Goal: Information Seeking & Learning: Learn about a topic

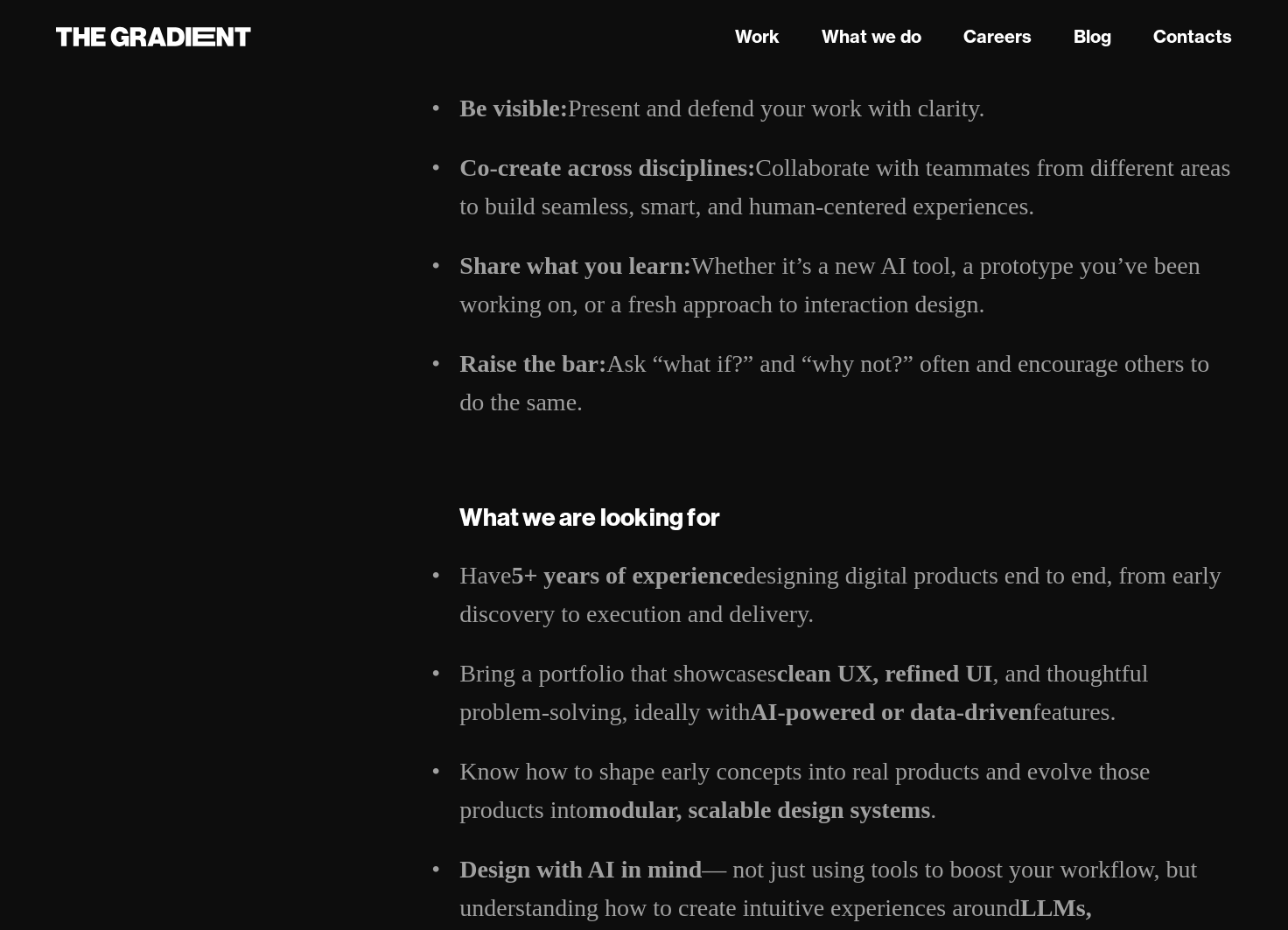
scroll to position [468, 0]
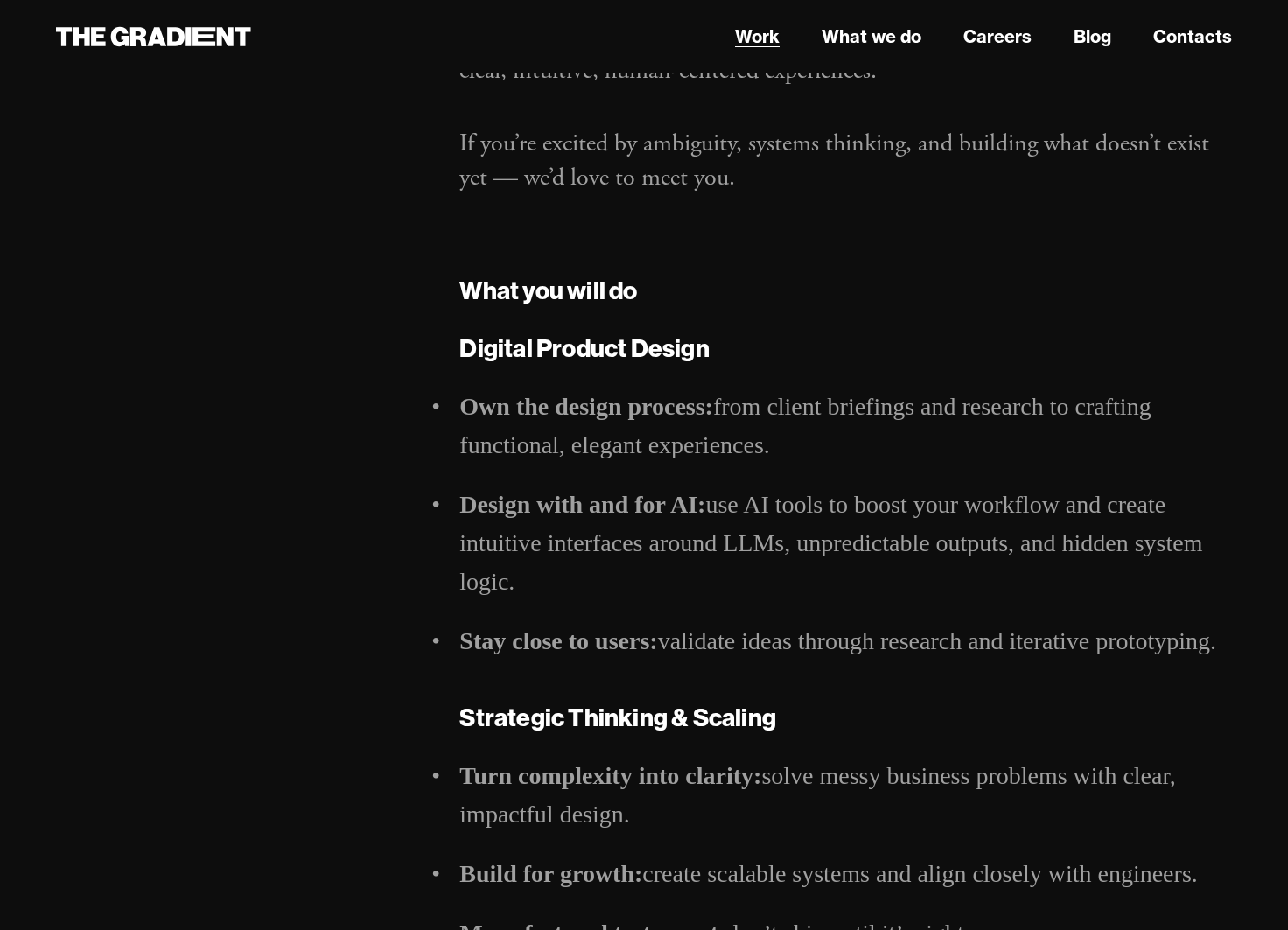
click at [766, 46] on link "Work" at bounding box center [757, 37] width 44 height 26
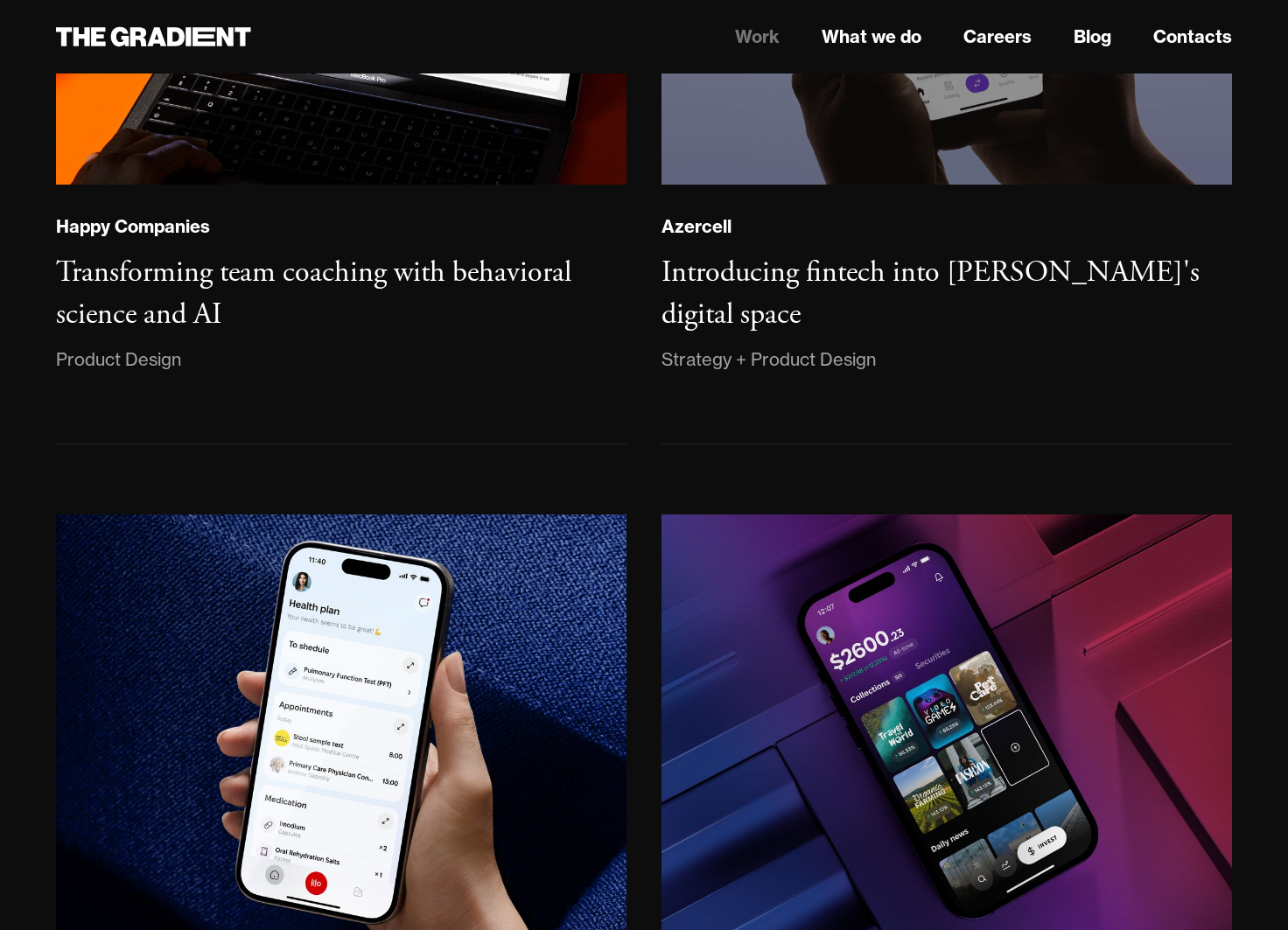
scroll to position [1380, 0]
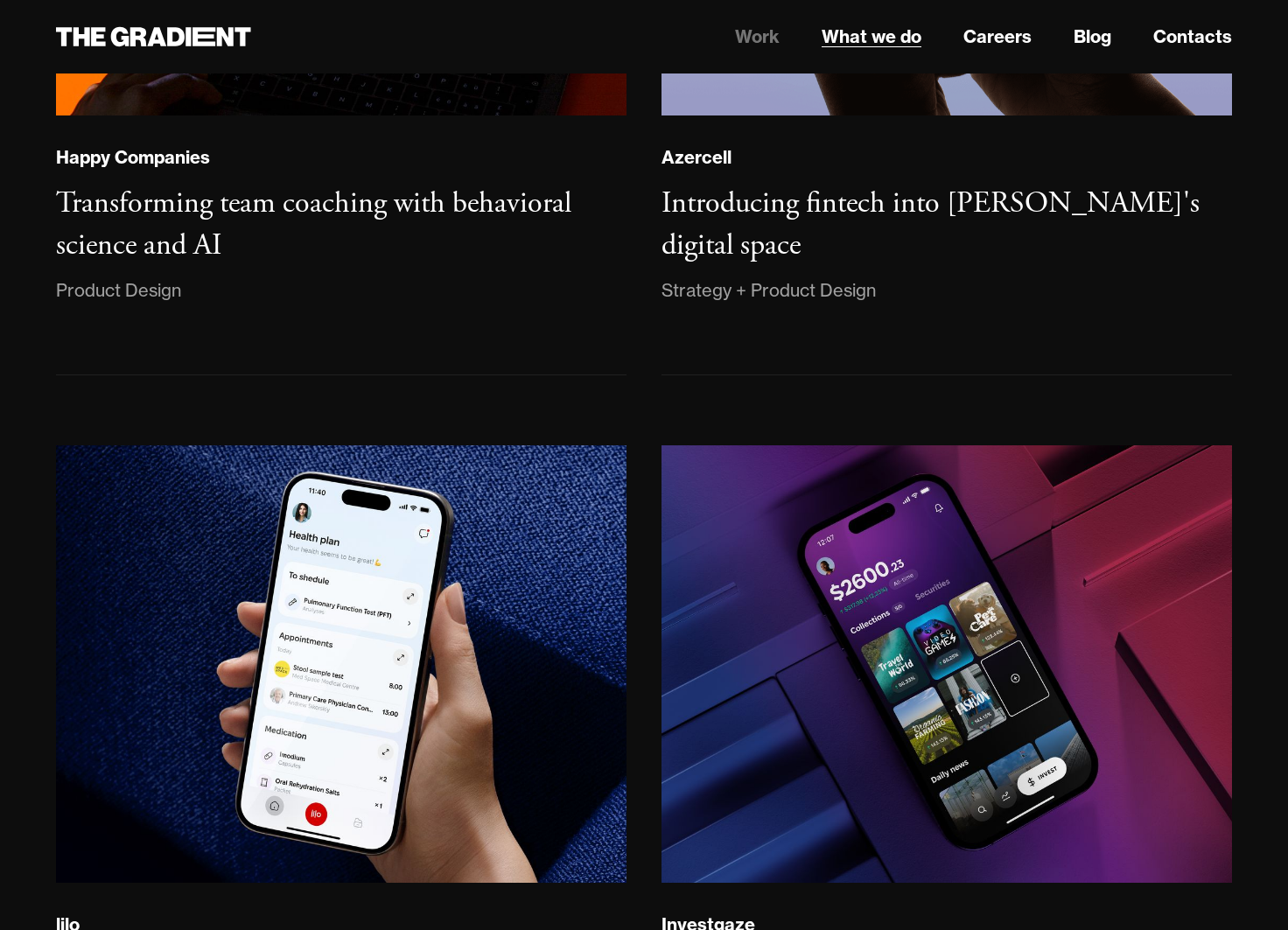
click at [874, 37] on link "What we do" at bounding box center [871, 37] width 99 height 26
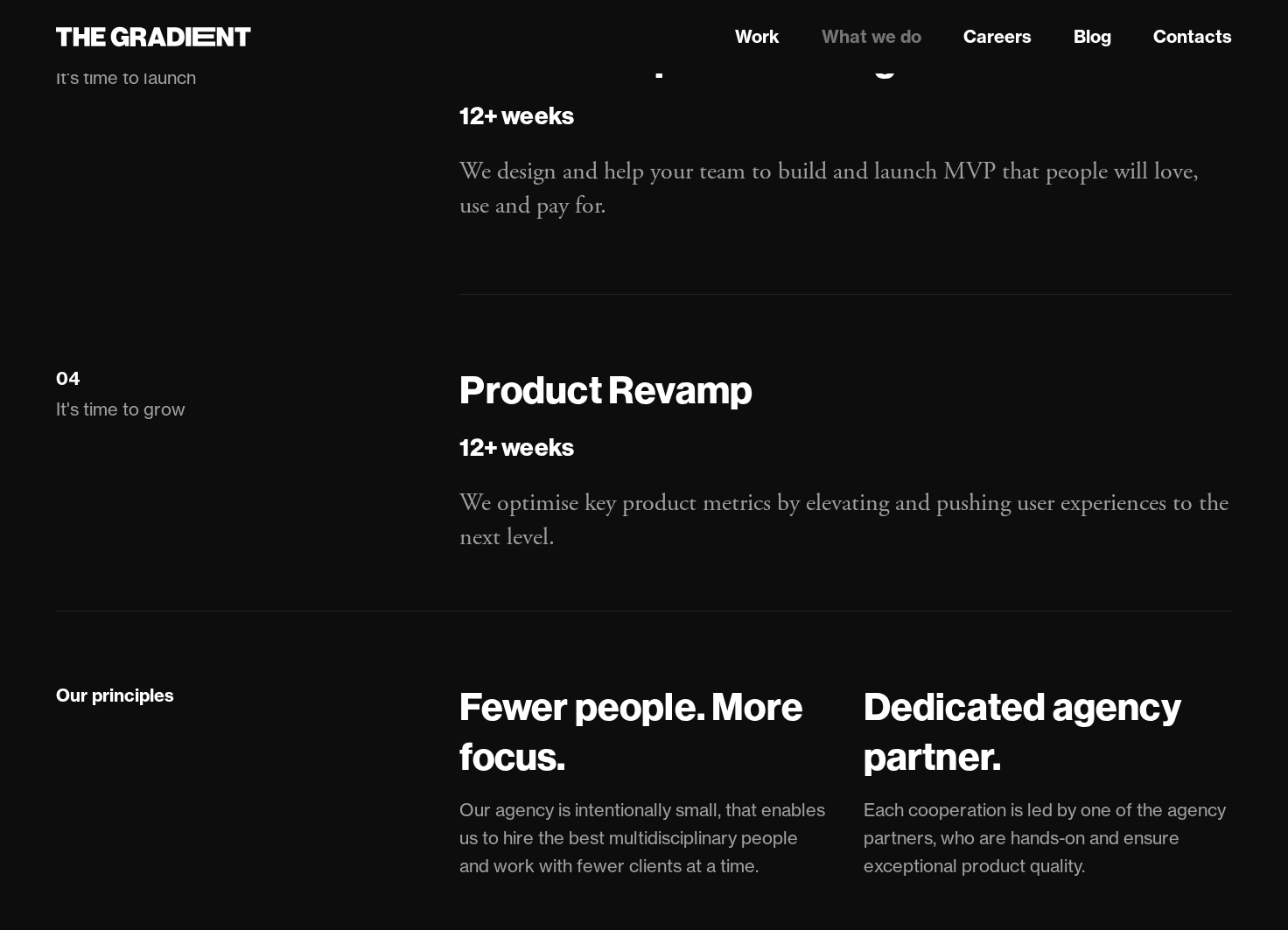
scroll to position [2253, 0]
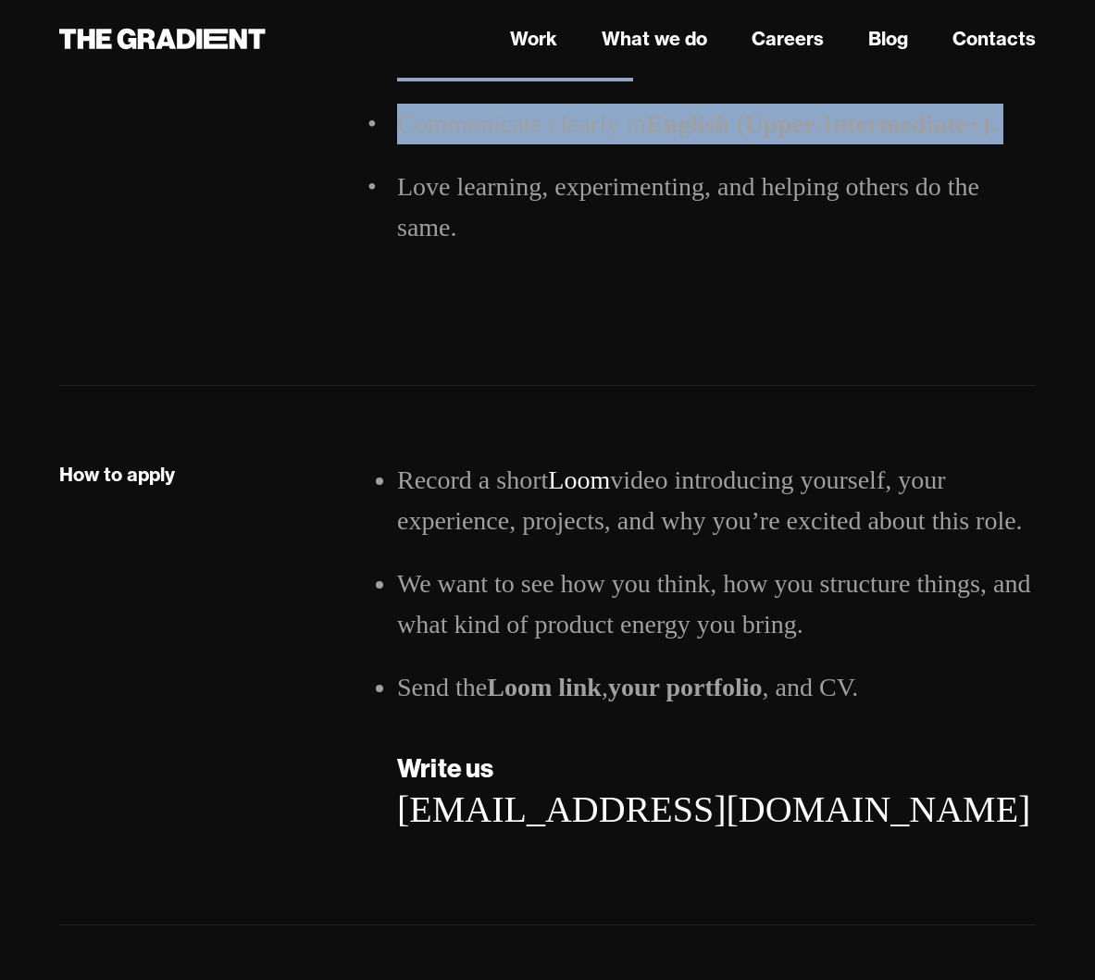
scroll to position [2739, 0]
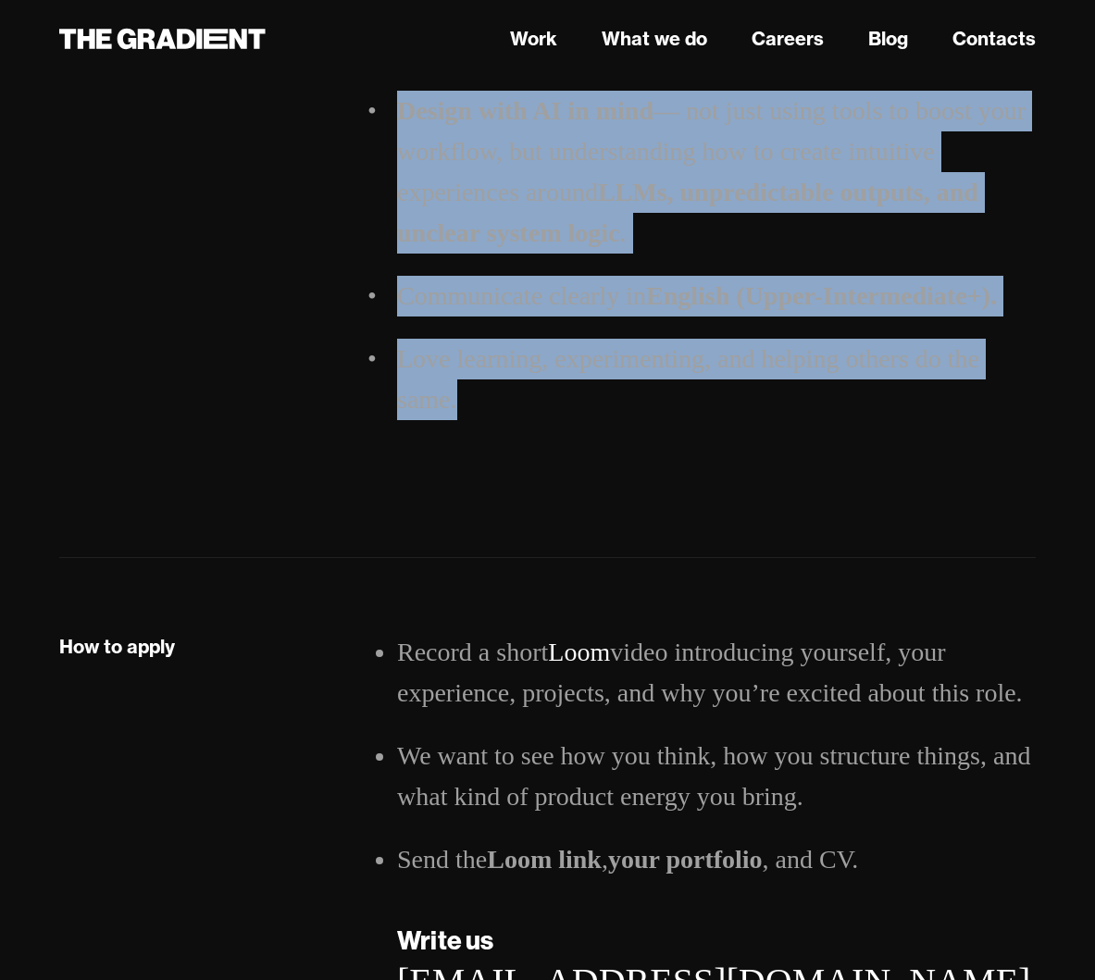
drag, startPoint x: 406, startPoint y: 216, endPoint x: 607, endPoint y: 451, distance: 309.8
copy div "Loremip Dolorsit Am, co adi Eli Seddoeiu — t incid-utlab etdolo magnaa eni adm …"
